Goal: Transaction & Acquisition: Purchase product/service

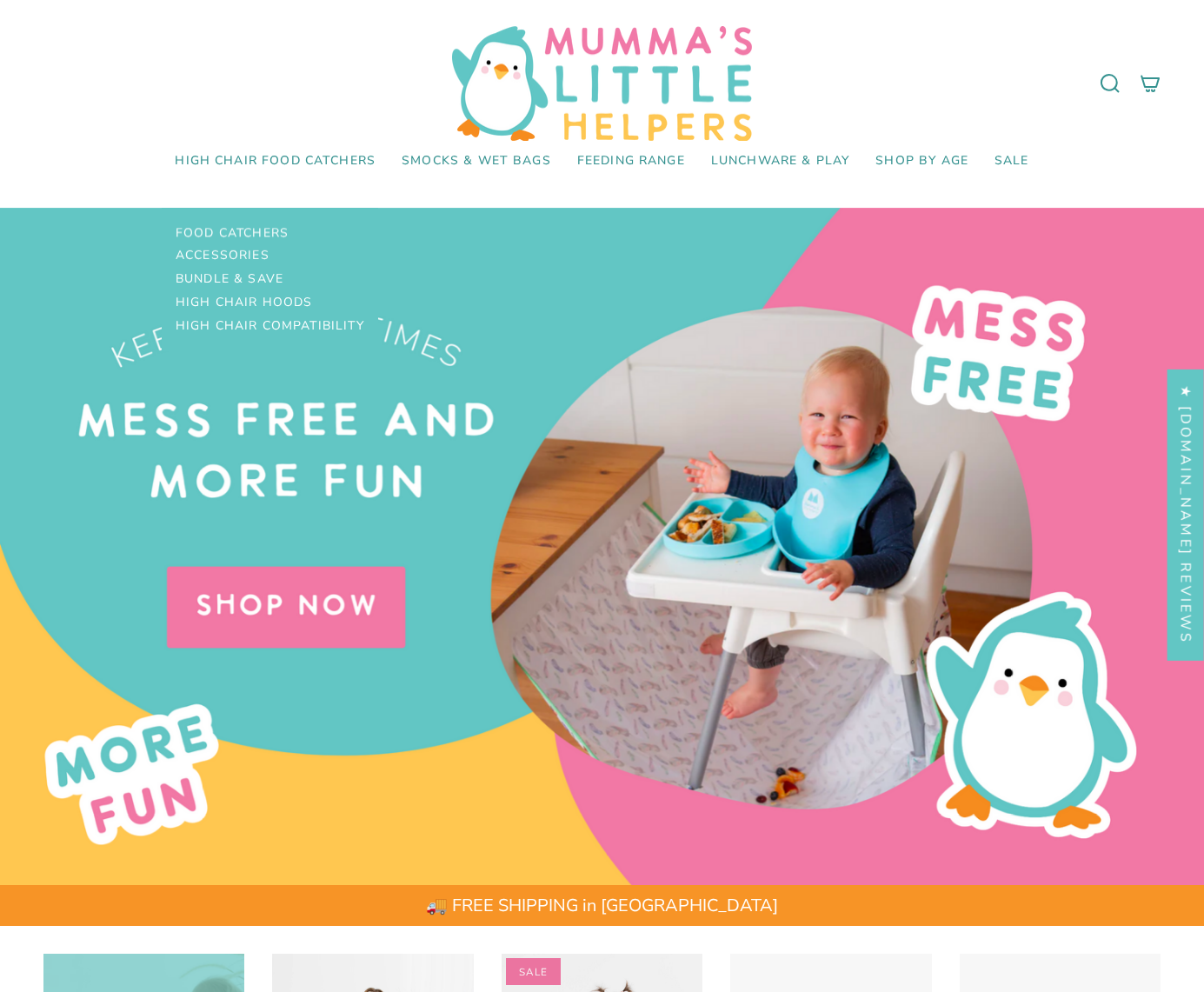
click at [276, 161] on span "High Chair Food Catchers" at bounding box center [275, 161] width 201 height 15
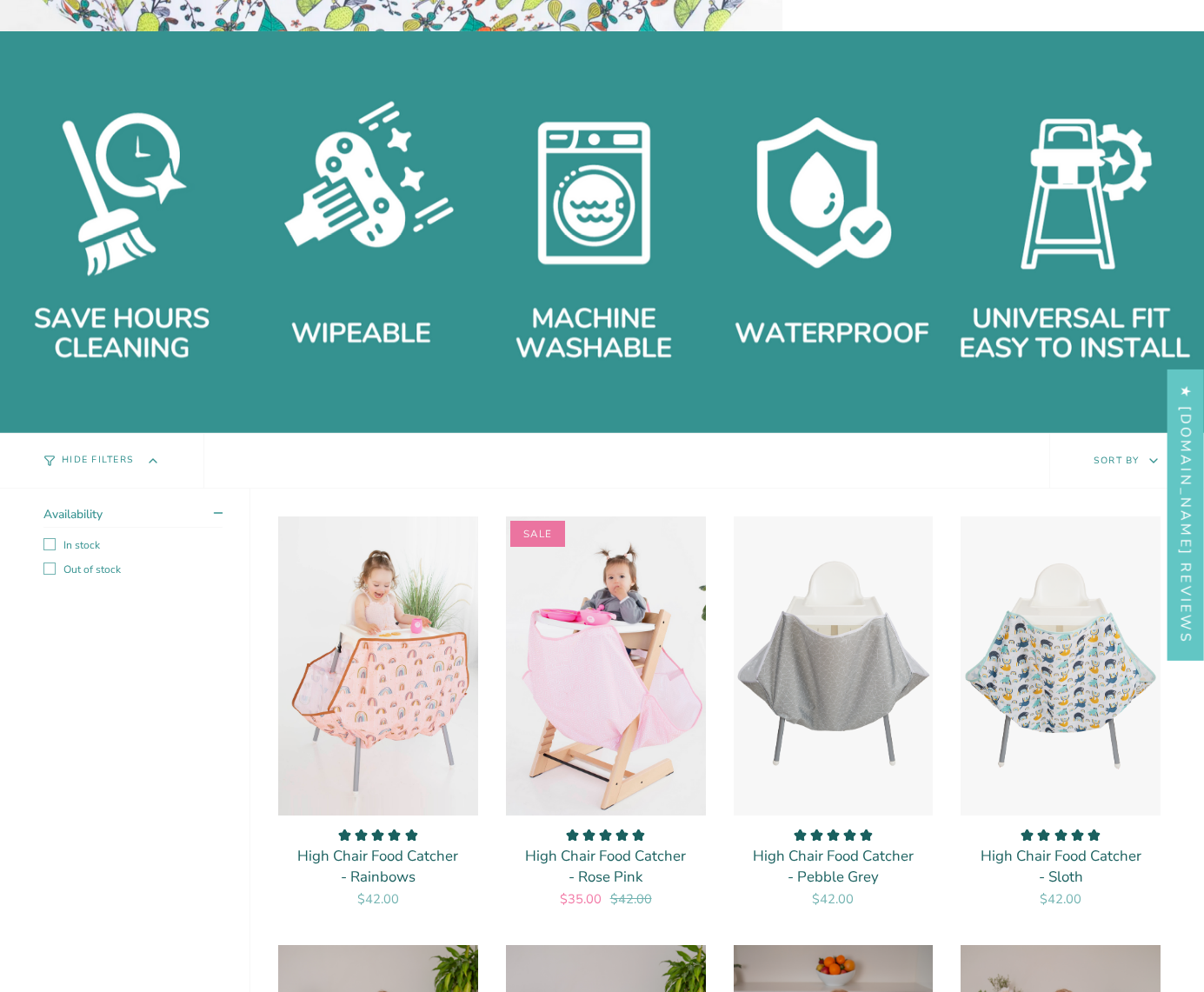
scroll to position [992, 0]
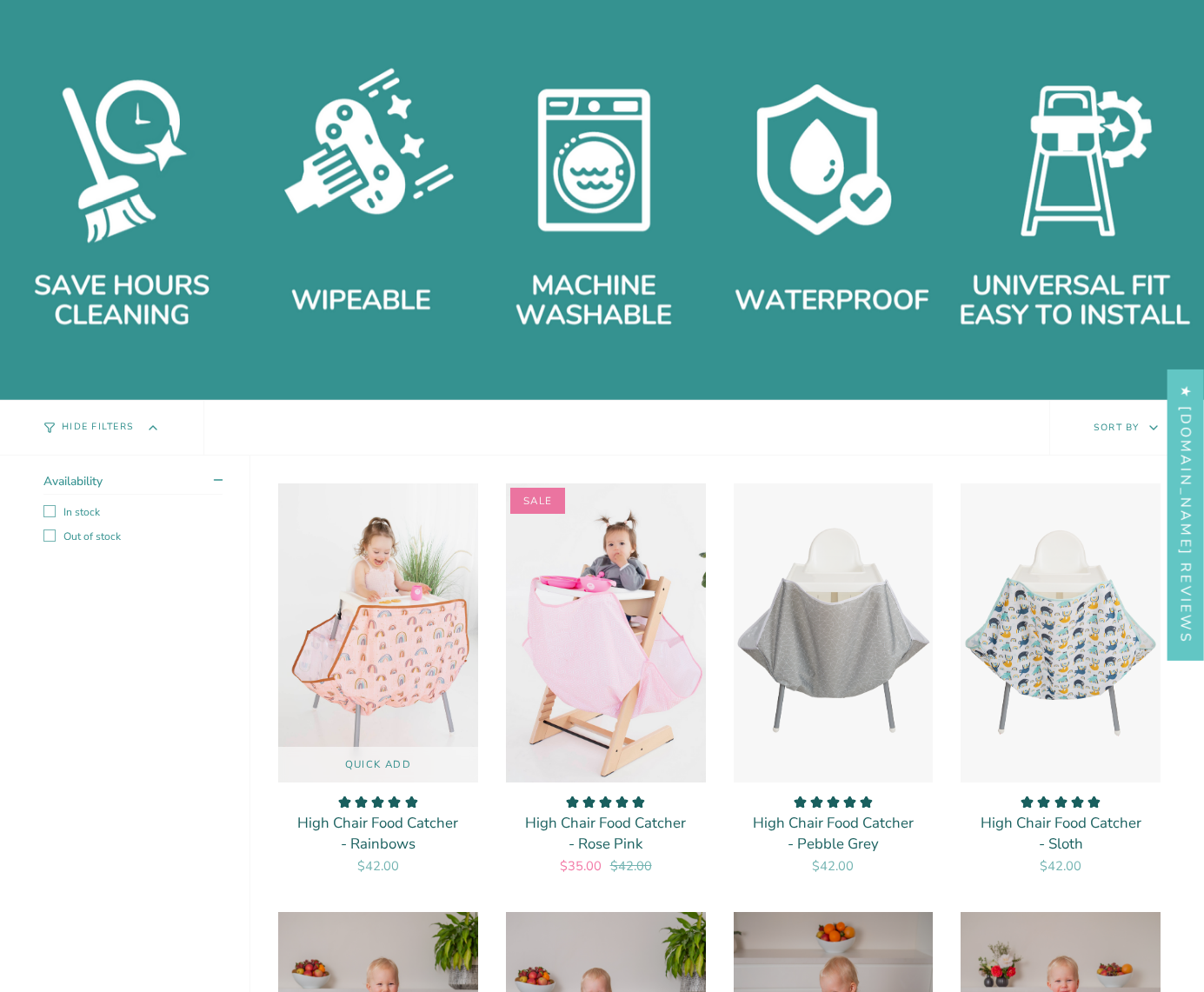
click at [0, 0] on img "High Chair Food Catcher - Rainbows" at bounding box center [0, 0] width 0 height 0
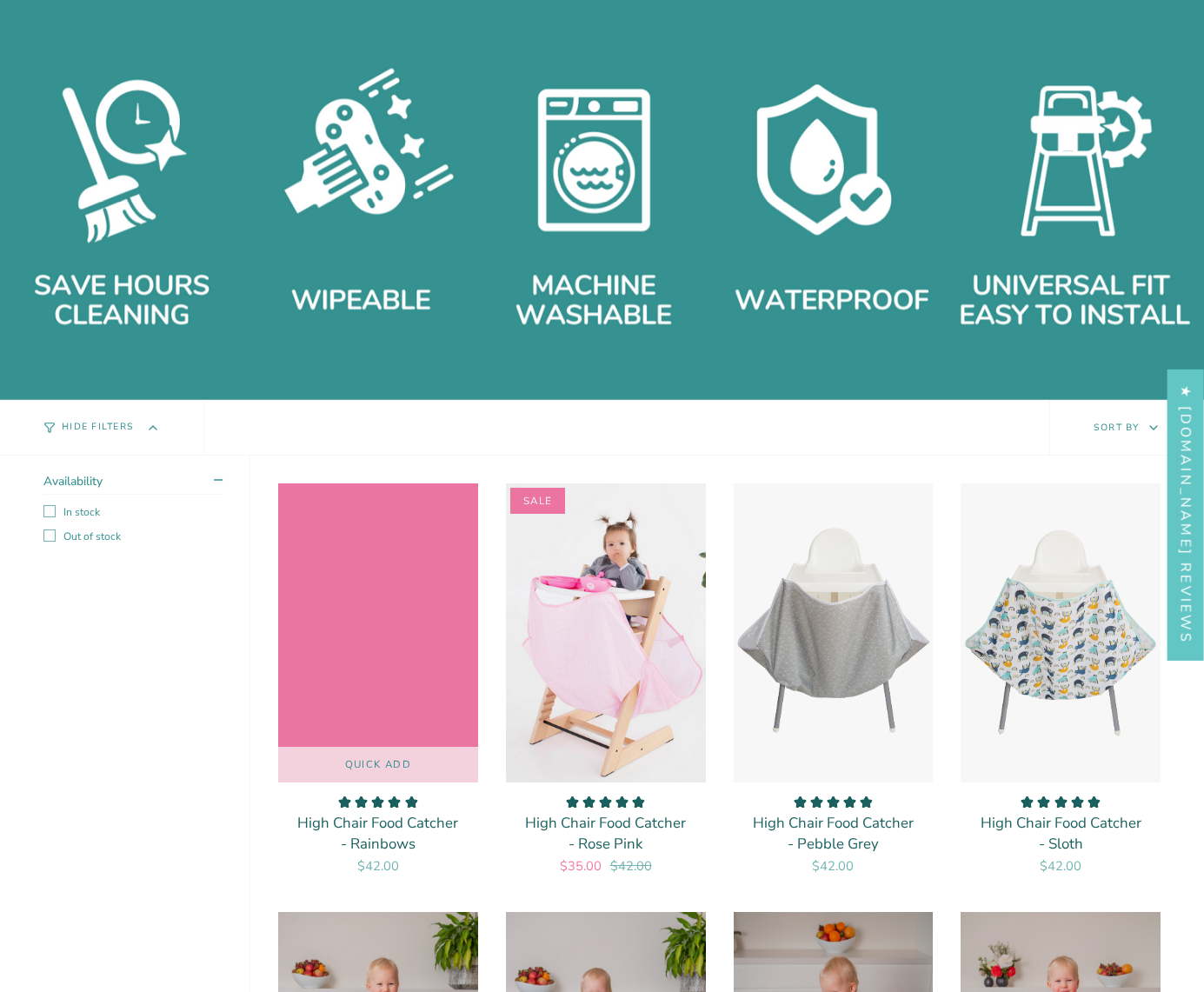
click at [378, 764] on button "Quick add" at bounding box center [378, 764] width 200 height 37
